Goal: Information Seeking & Learning: Learn about a topic

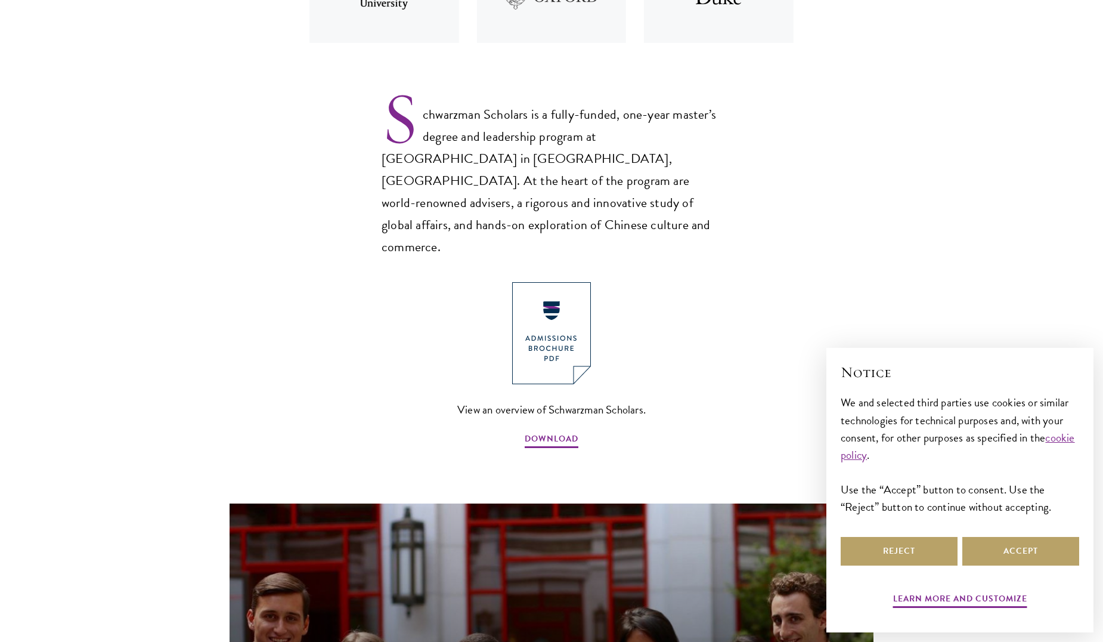
scroll to position [803, 0]
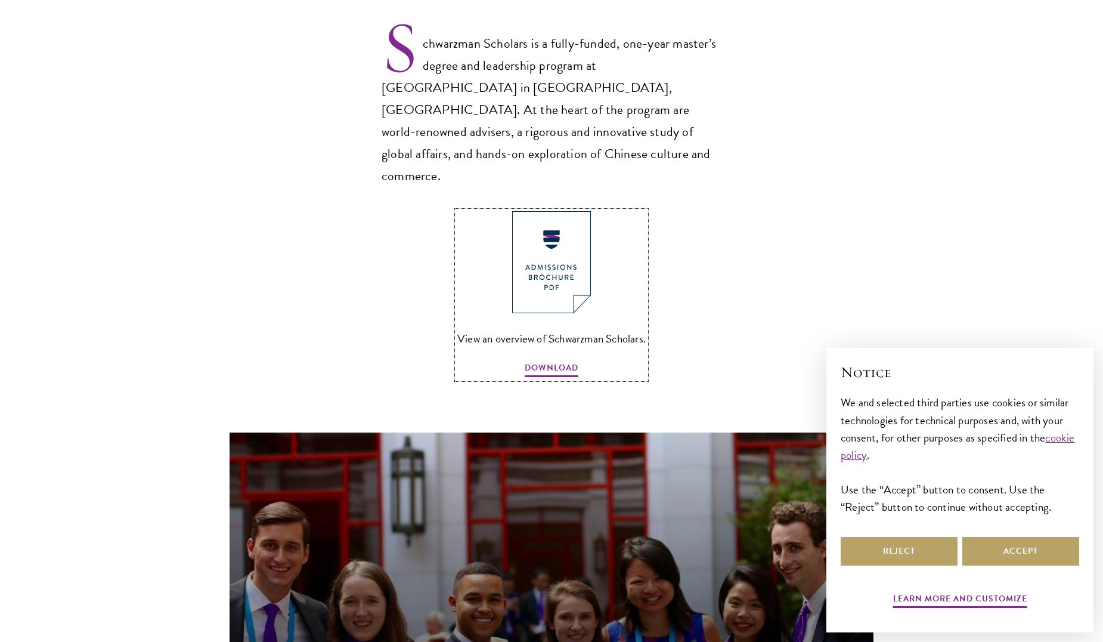
click at [565, 230] on img at bounding box center [551, 262] width 79 height 102
click at [1016, 546] on button "Accept" at bounding box center [1021, 551] width 117 height 29
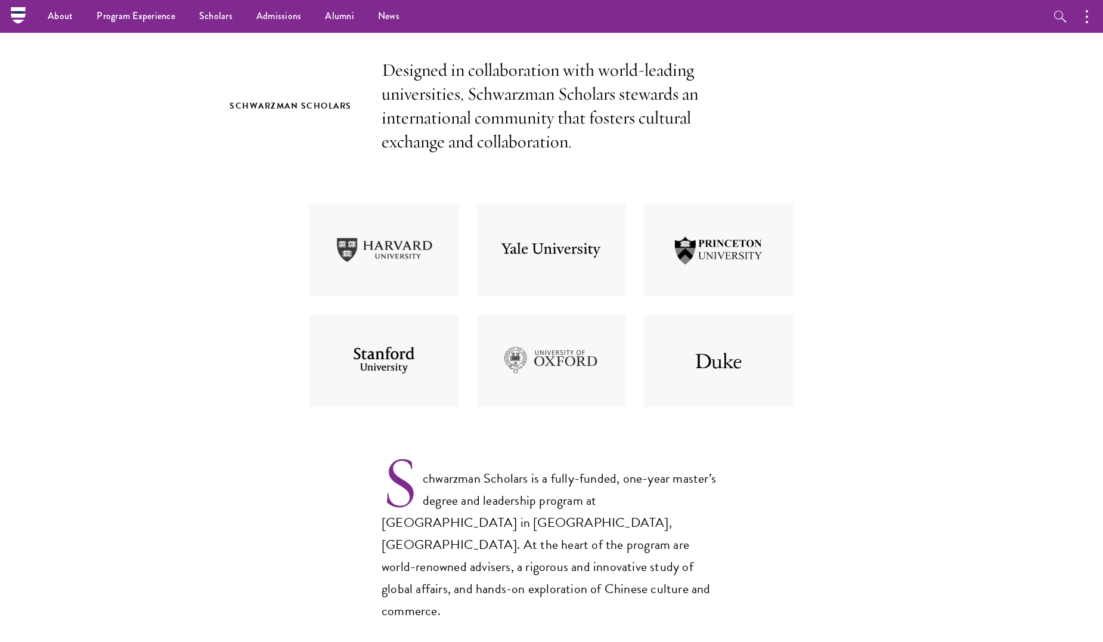
scroll to position [0, 0]
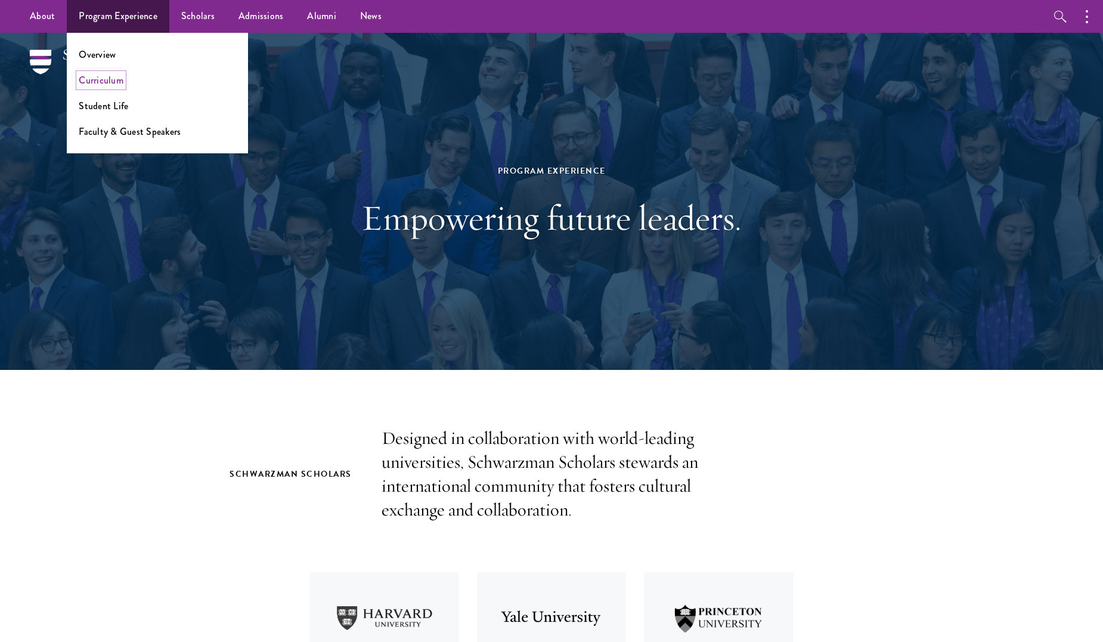
click at [102, 86] on link "Curriculum" at bounding box center [101, 80] width 45 height 14
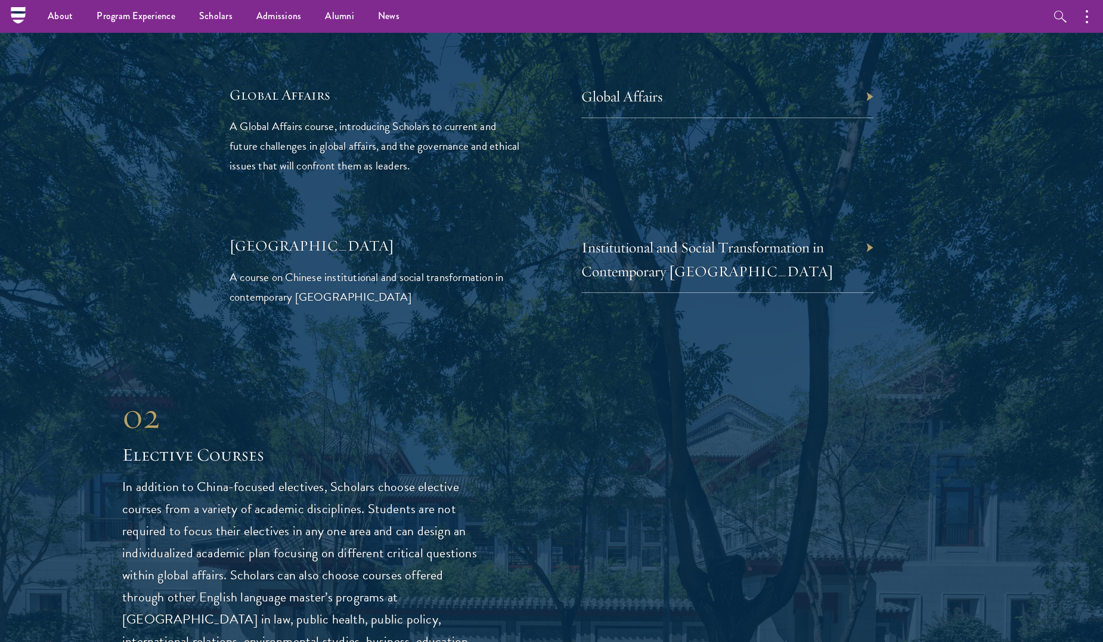
scroll to position [2569, 0]
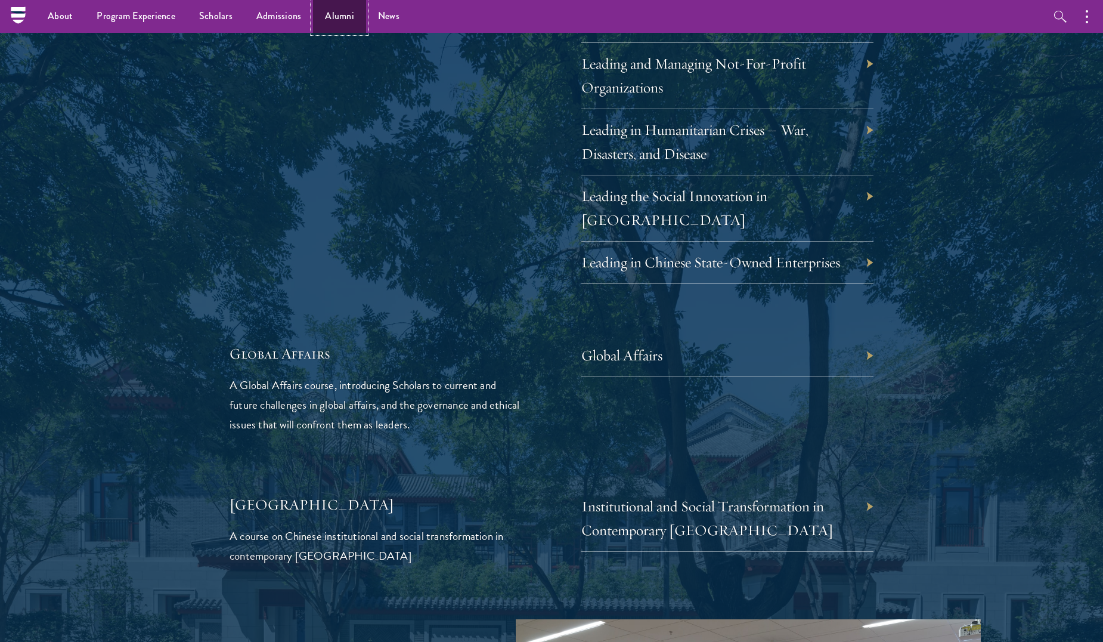
click at [329, 15] on link "Alumni" at bounding box center [339, 16] width 53 height 33
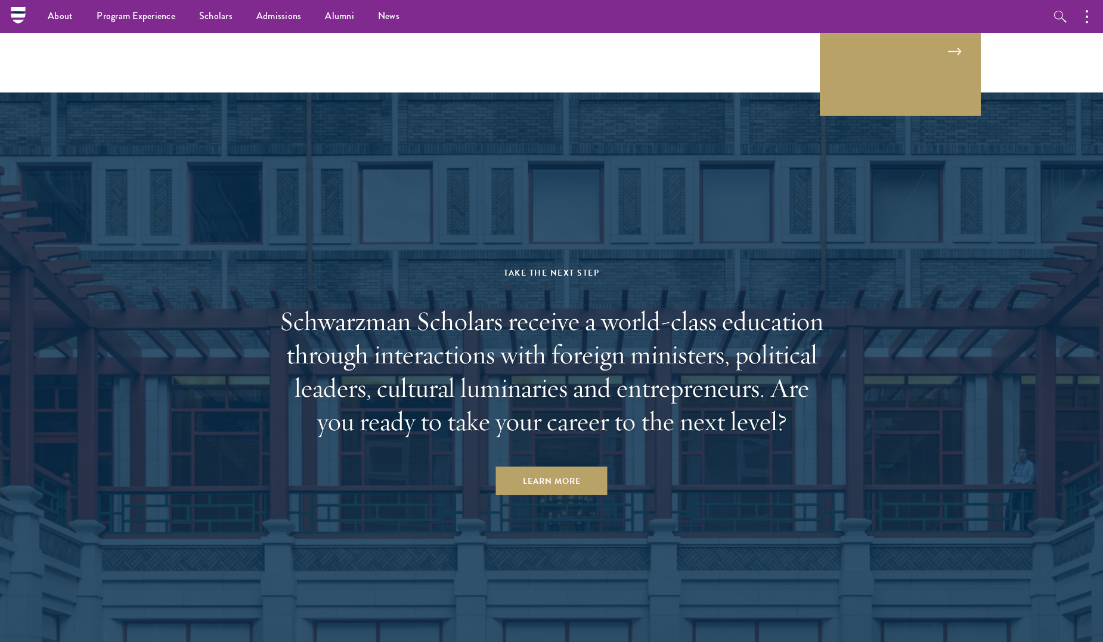
scroll to position [4921, 0]
click at [332, 10] on link "Alumni" at bounding box center [339, 16] width 53 height 33
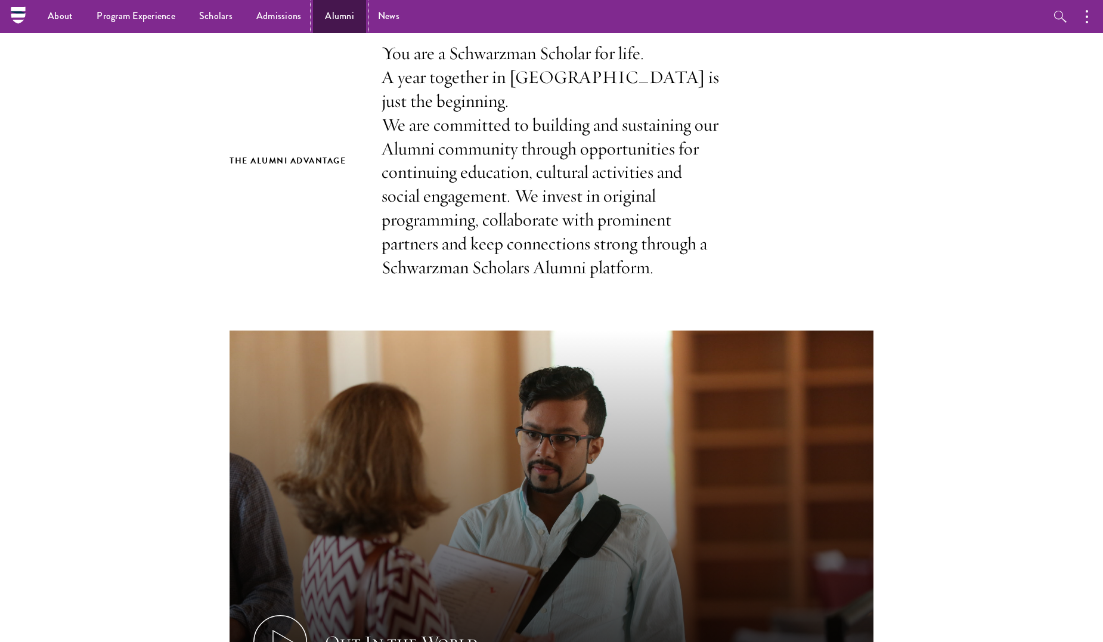
scroll to position [152, 0]
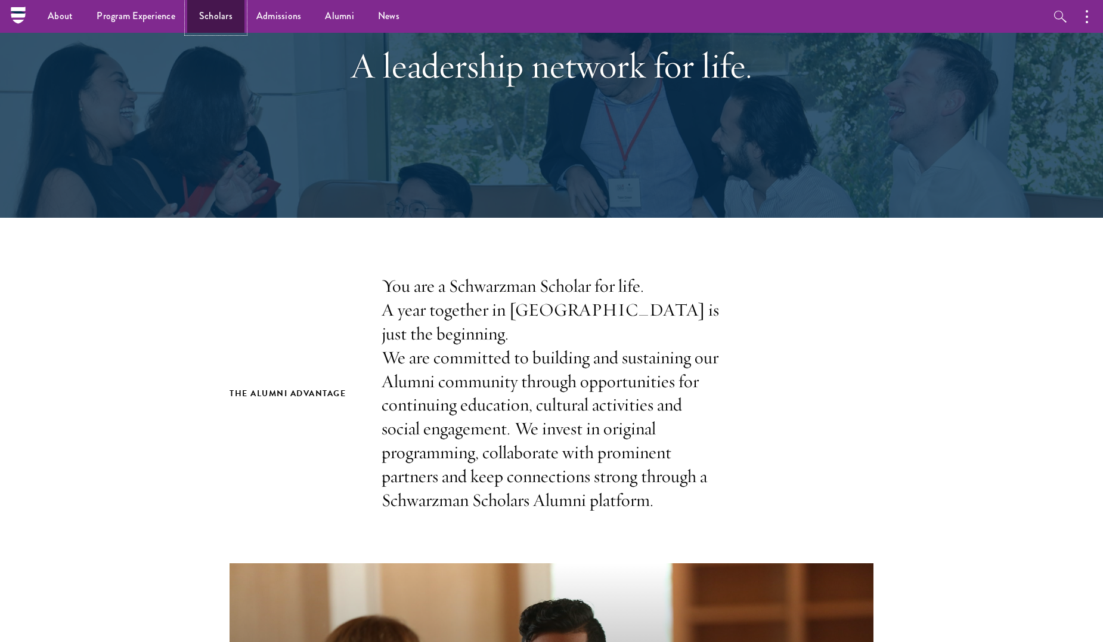
click at [213, 24] on link "Scholars" at bounding box center [215, 16] width 57 height 33
click at [150, 328] on section "The Alumni Advantage You are a Schwarzman Scholar for life. A year together in …" at bounding box center [551, 636] width 1103 height 725
click at [113, 358] on section "The Alumni Advantage You are a Schwarzman Scholar for life. A year together in …" at bounding box center [551, 636] width 1103 height 725
click at [306, 335] on div "The Alumni Advantage You are a Schwarzman Scholar for life. A year together in …" at bounding box center [552, 393] width 644 height 238
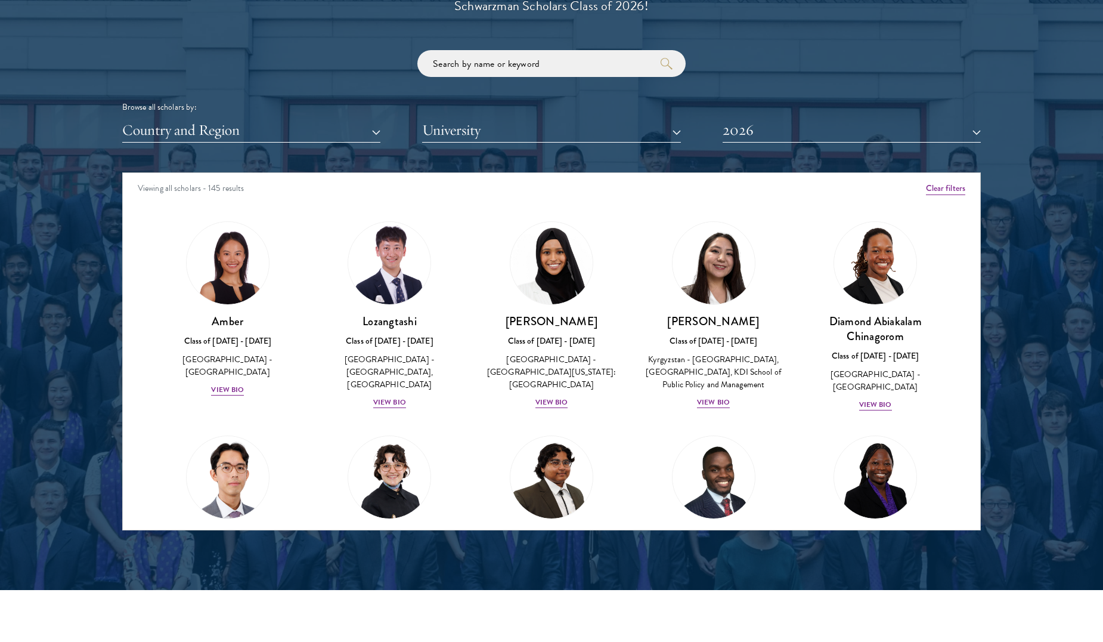
scroll to position [1412, 0]
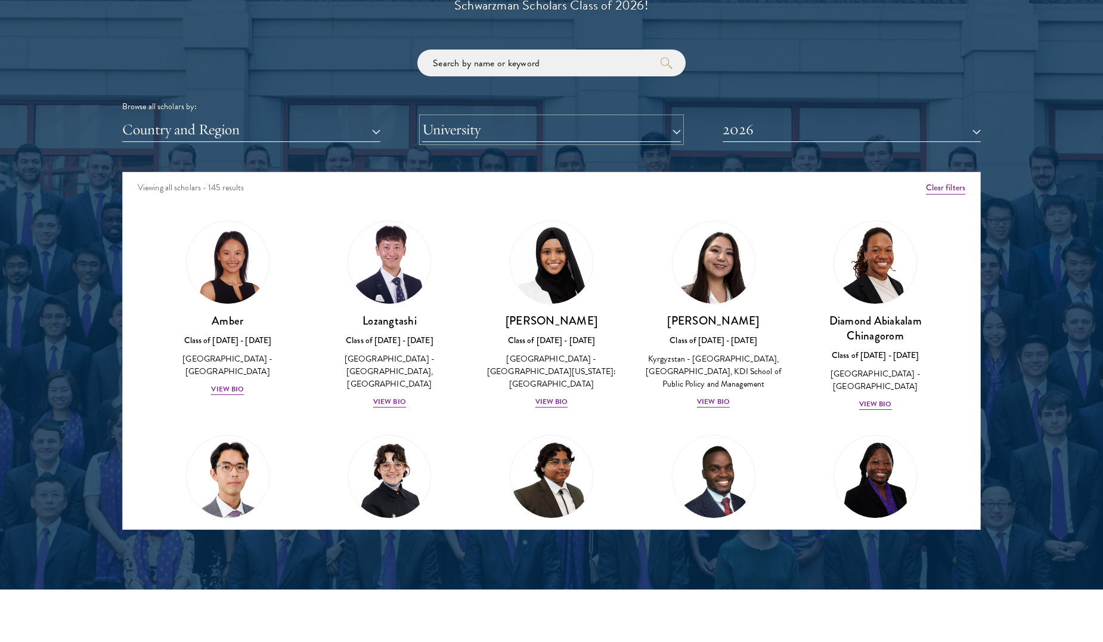
click at [468, 130] on button "University" at bounding box center [551, 129] width 258 height 24
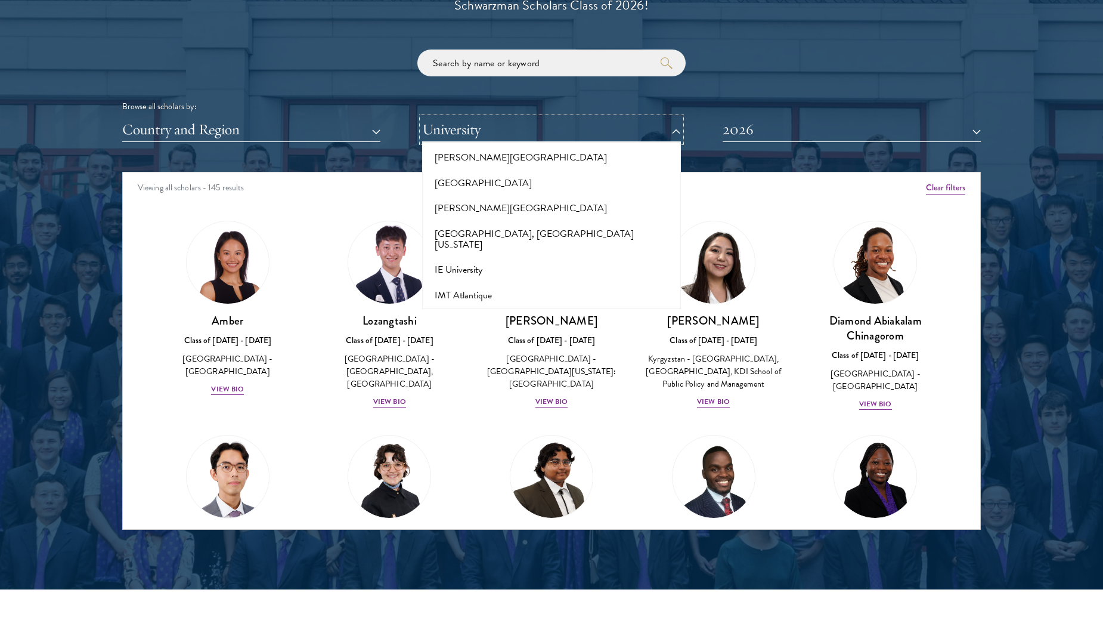
scroll to position [3189, 0]
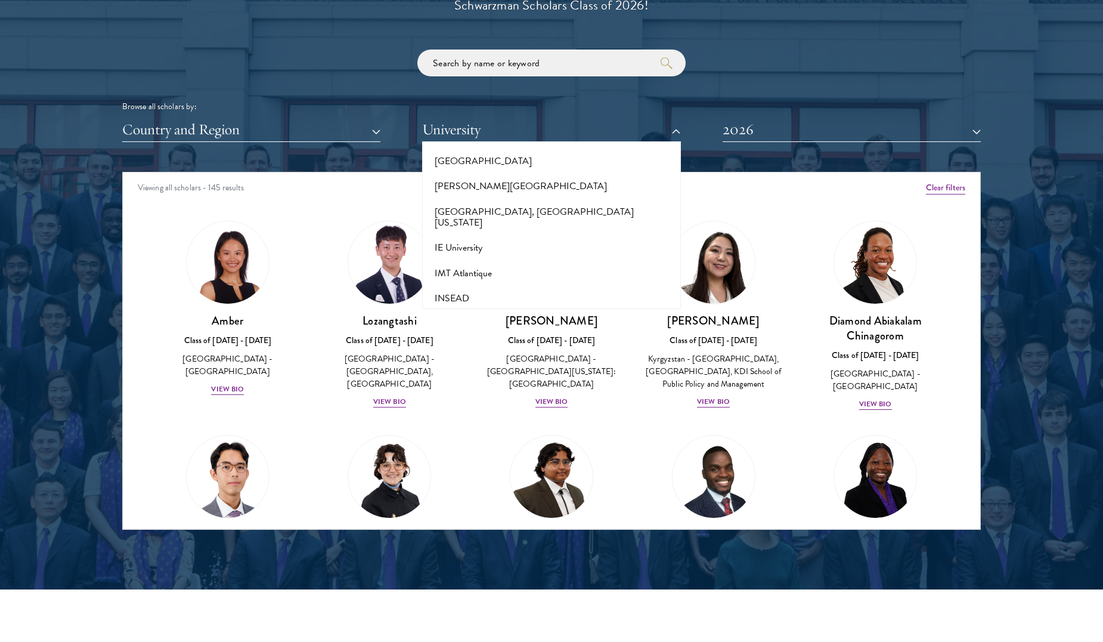
click at [714, 65] on div "Browse all scholars by: Country and Region All Countries and Regions [GEOGRAPHI…" at bounding box center [551, 95] width 859 height 92
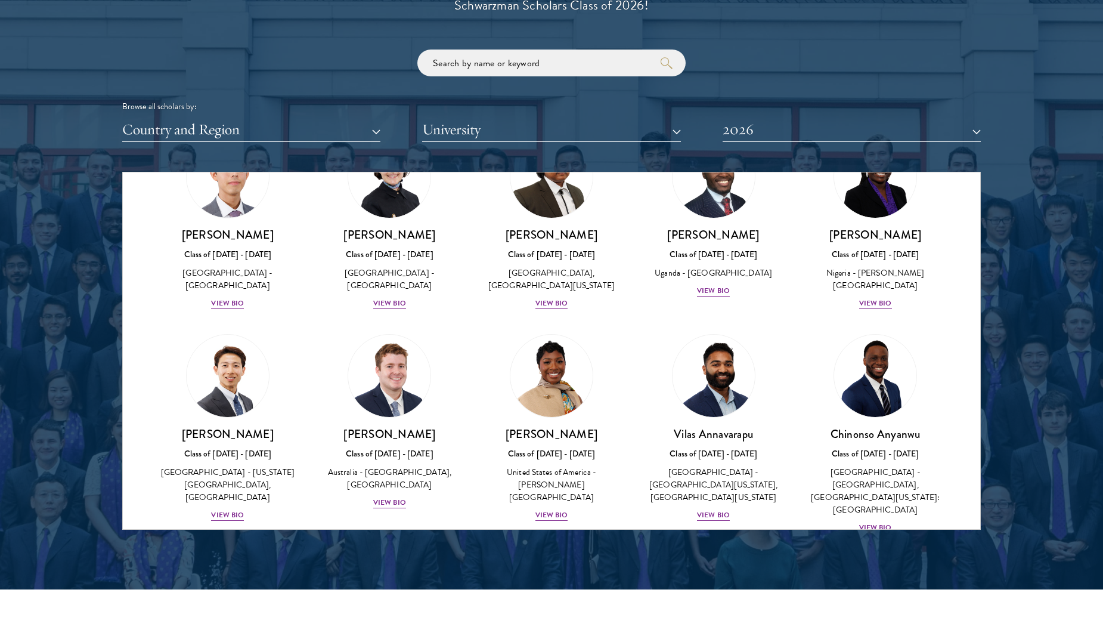
scroll to position [302, 0]
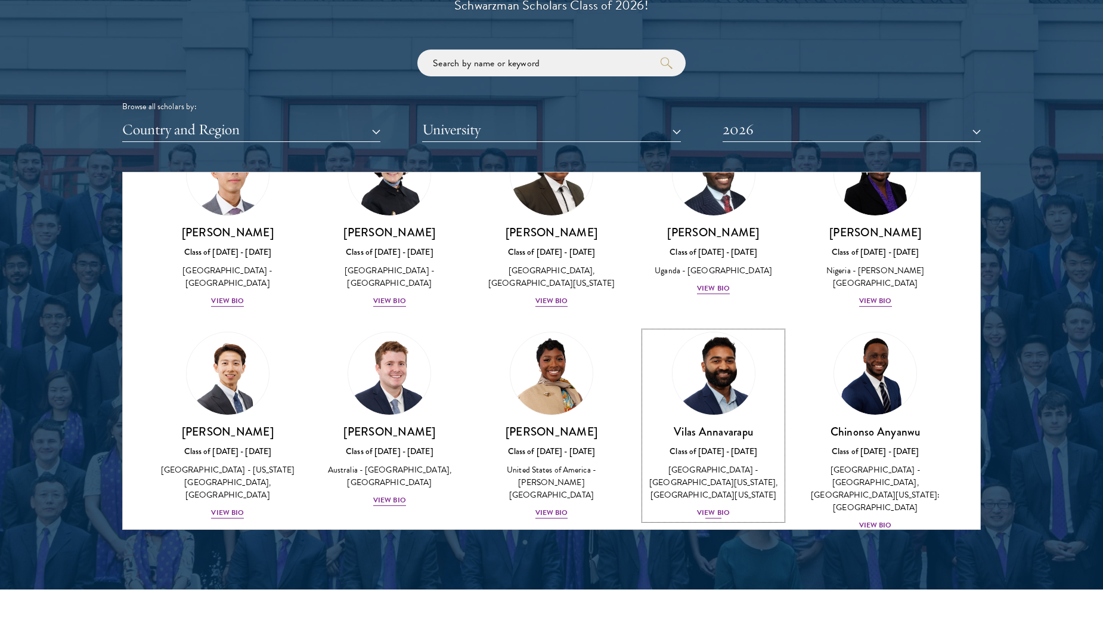
click at [707, 507] on div "View Bio" at bounding box center [713, 512] width 33 height 11
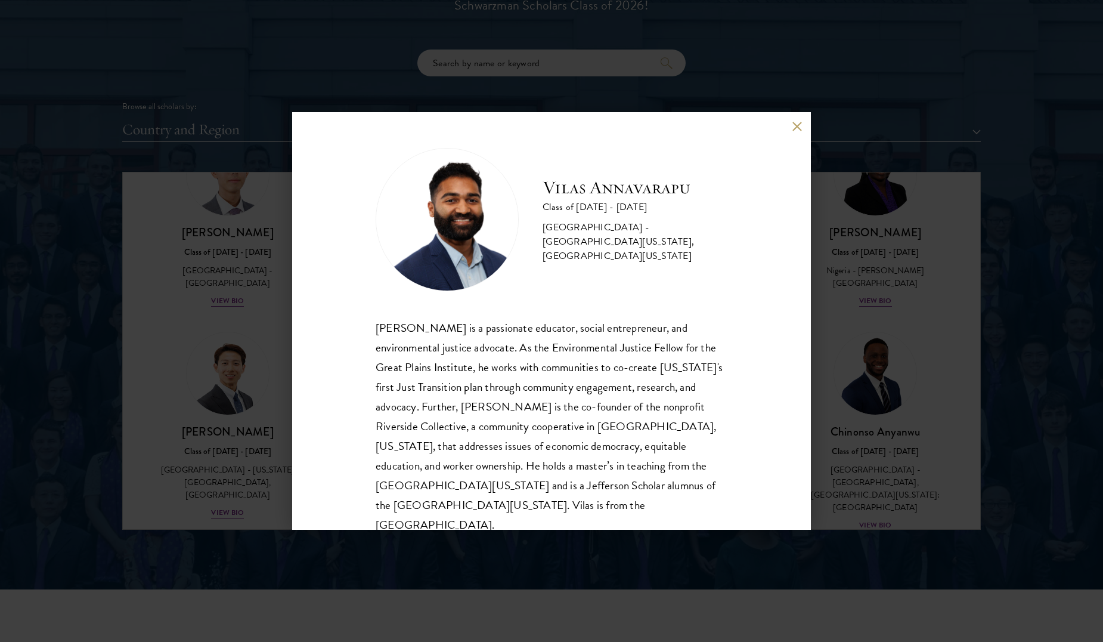
click at [787, 126] on div "[PERSON_NAME] Class of [DATE] - [DATE] [GEOGRAPHIC_DATA] - [GEOGRAPHIC_DATA][US…" at bounding box center [551, 320] width 519 height 417
click at [791, 129] on div "[PERSON_NAME] Class of [DATE] - [DATE] [GEOGRAPHIC_DATA] - [GEOGRAPHIC_DATA][US…" at bounding box center [551, 320] width 519 height 417
click at [791, 128] on div "[PERSON_NAME] Class of [DATE] - [DATE] [GEOGRAPHIC_DATA] - [GEOGRAPHIC_DATA][US…" at bounding box center [551, 320] width 519 height 417
click at [794, 128] on button at bounding box center [797, 126] width 10 height 10
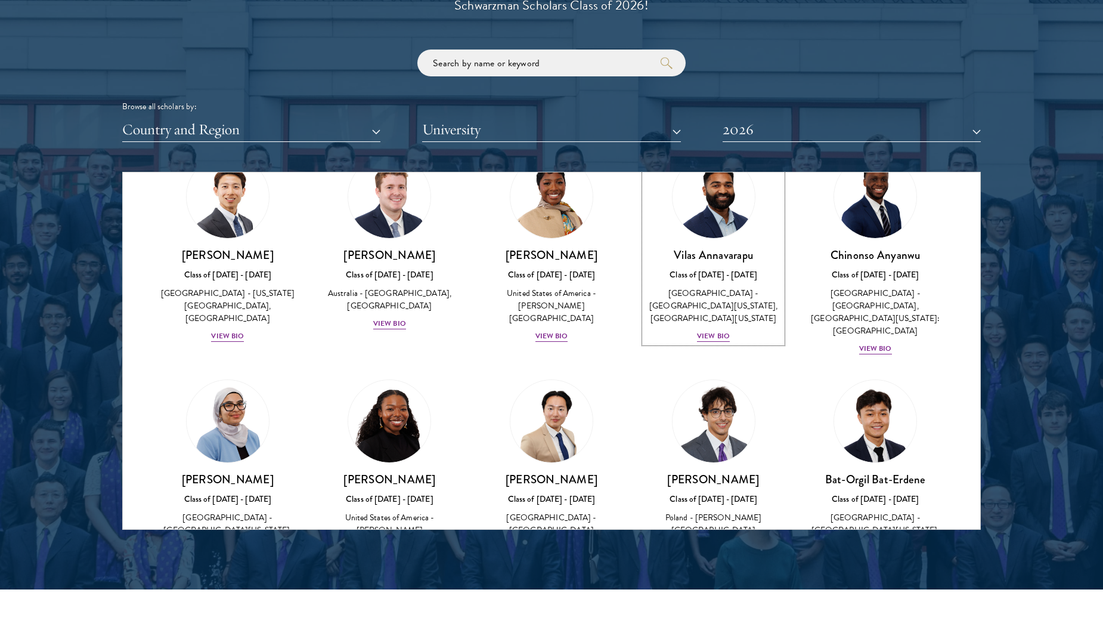
scroll to position [482, 0]
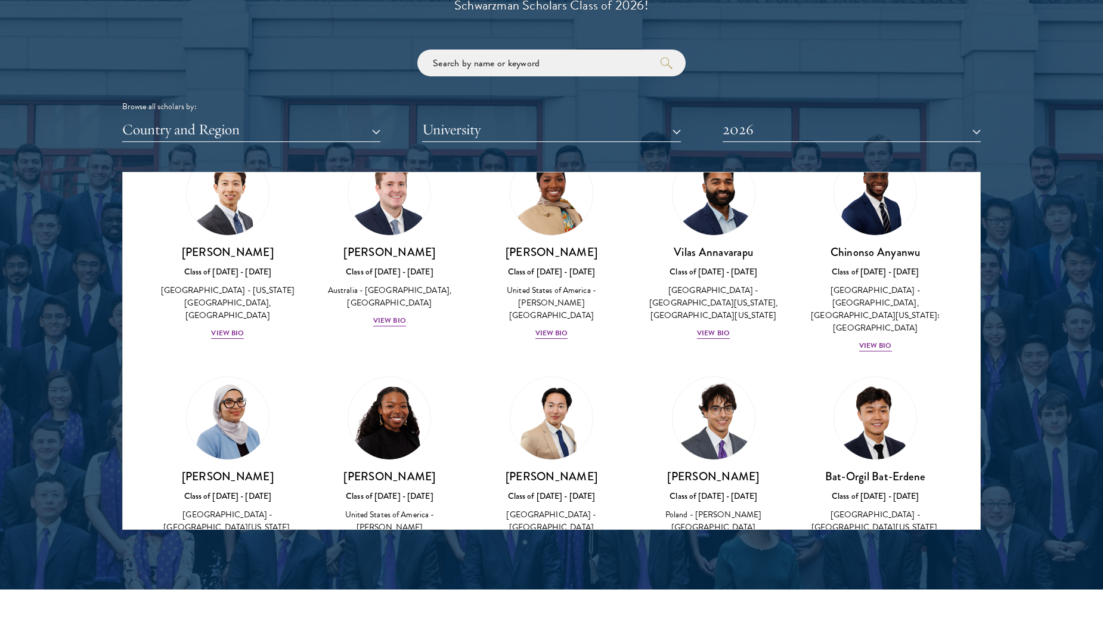
click at [1020, 319] on div at bounding box center [551, 226] width 1103 height 726
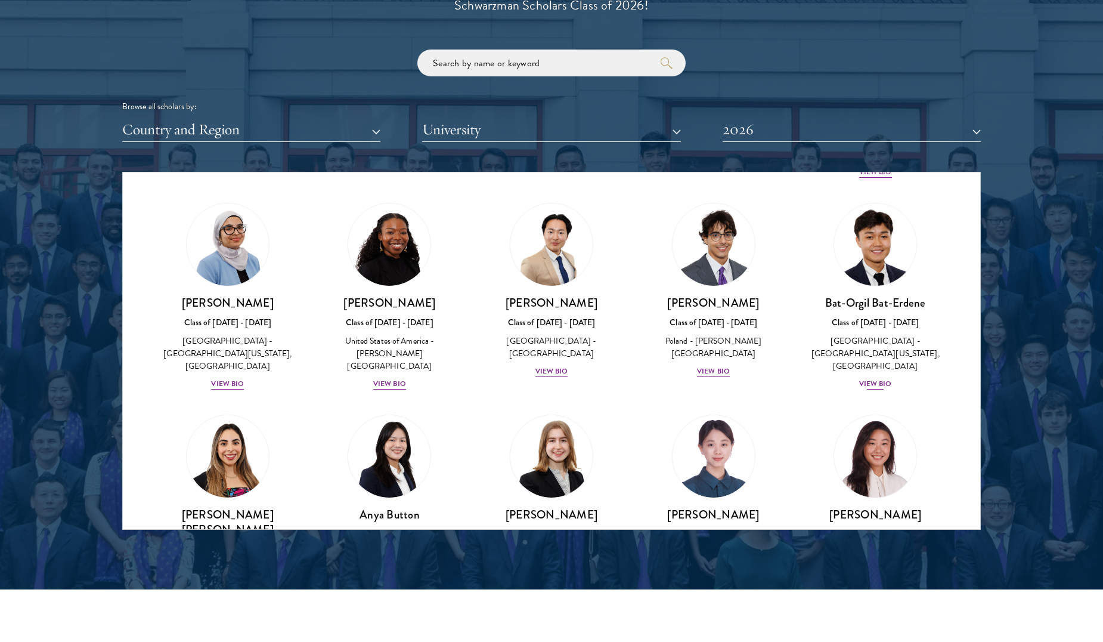
scroll to position [657, 0]
